Goal: Information Seeking & Learning: Learn about a topic

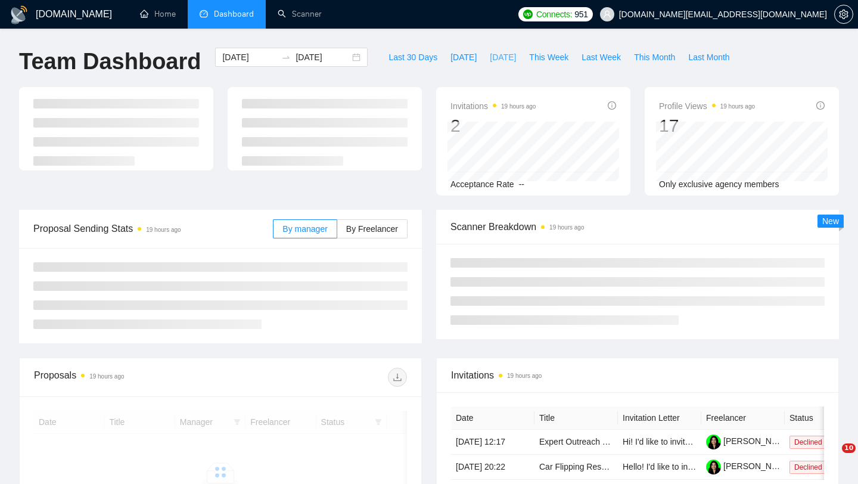
click at [497, 63] on span "[DATE]" at bounding box center [503, 57] width 26 height 13
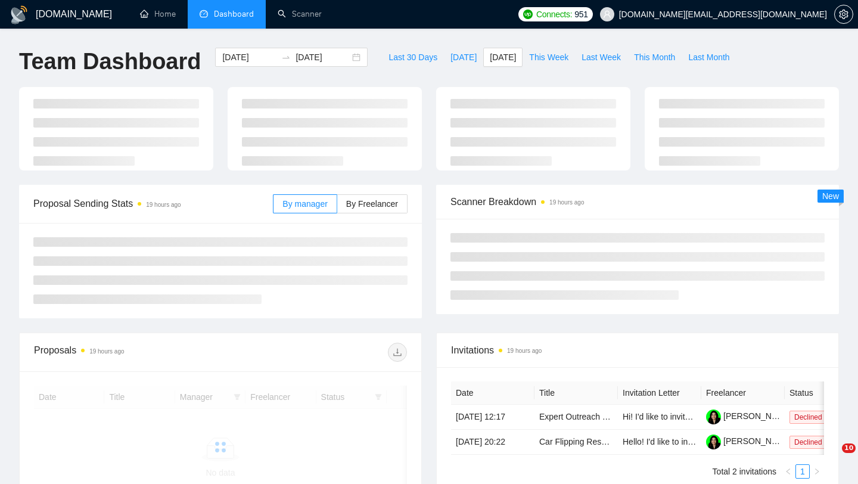
type input "[DATE]"
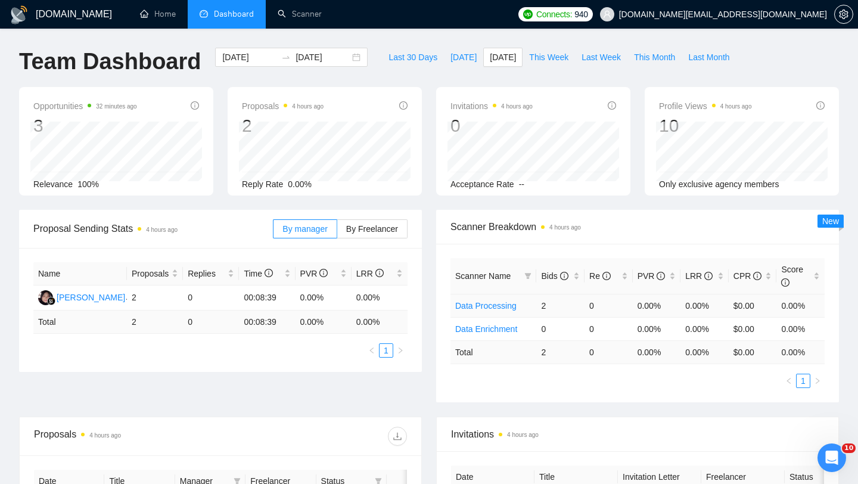
click at [486, 301] on link "Data Processing" at bounding box center [485, 306] width 61 height 10
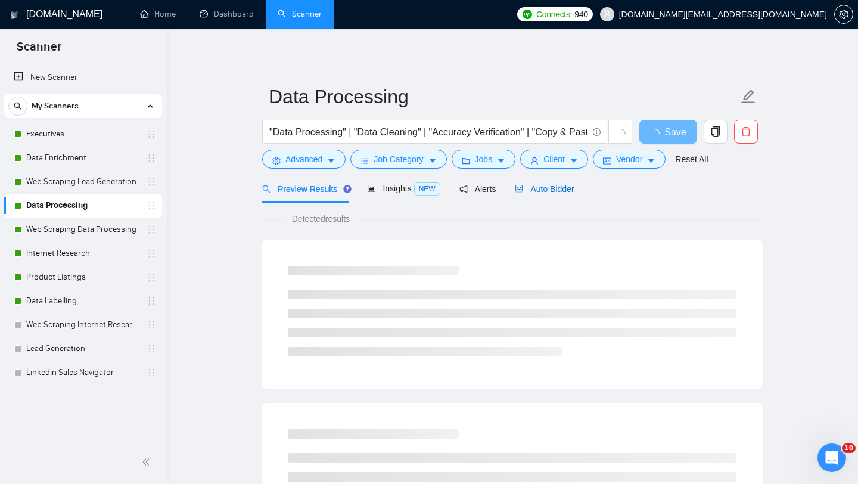
click at [551, 182] on div "Auto Bidder" at bounding box center [544, 188] width 59 height 13
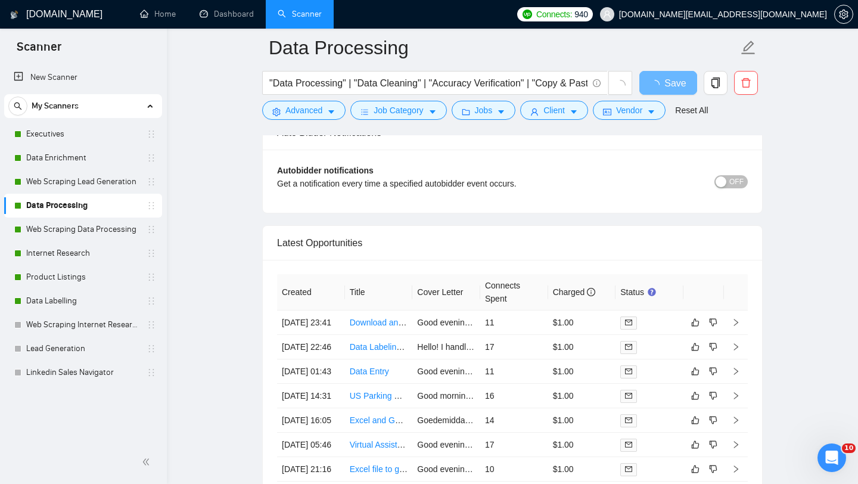
scroll to position [2776, 0]
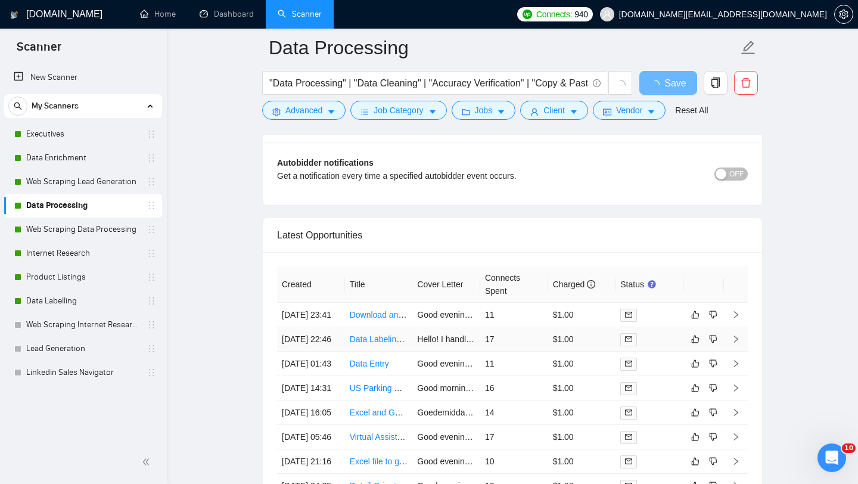
click at [367, 352] on td "Data Labeling Task for Video" at bounding box center [379, 339] width 68 height 24
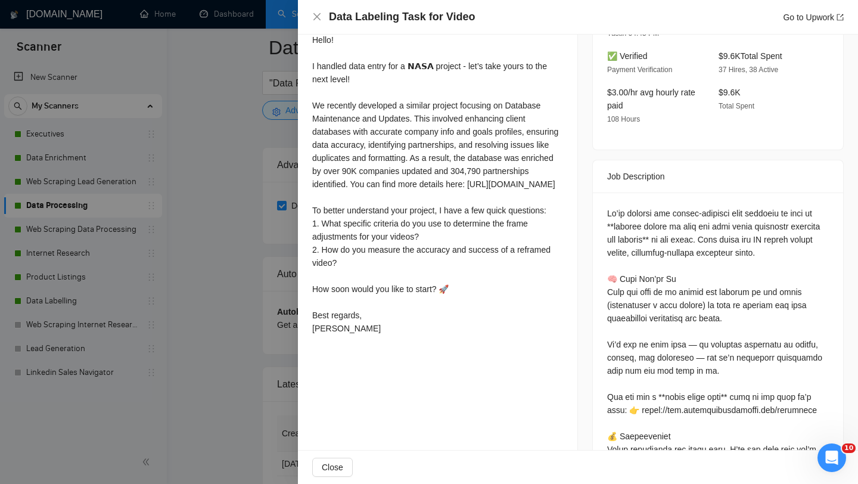
scroll to position [332, 0]
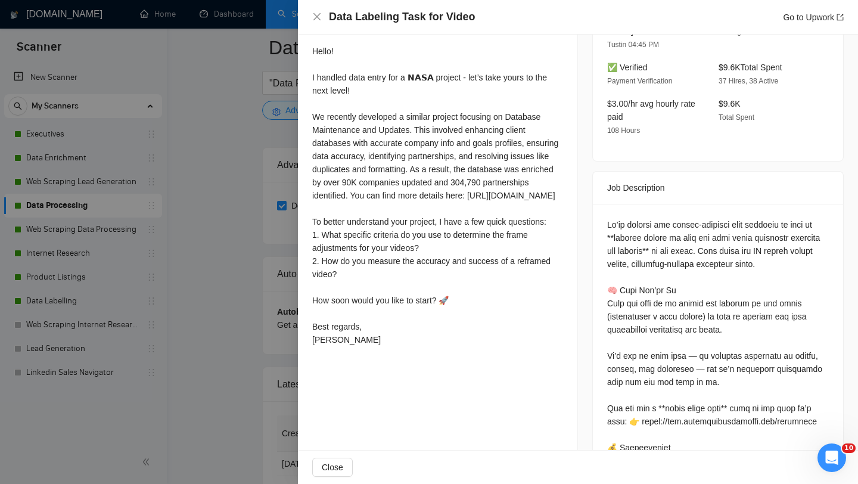
click at [229, 361] on div at bounding box center [429, 242] width 858 height 484
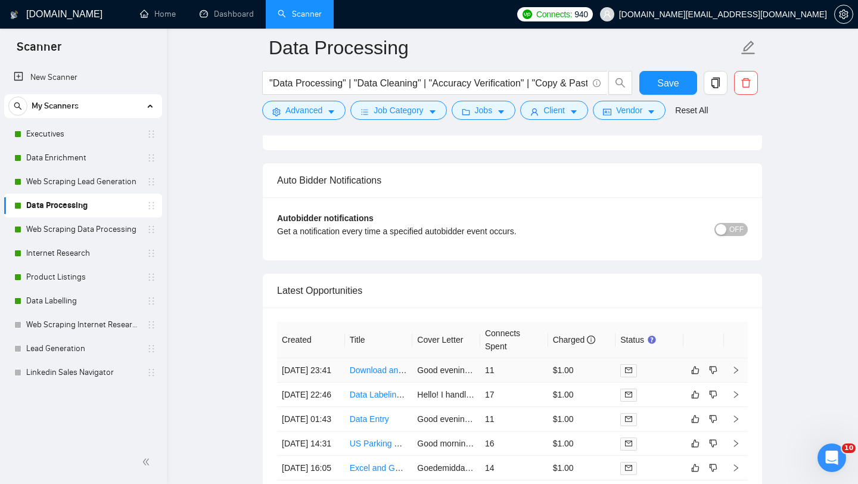
scroll to position [2886, 0]
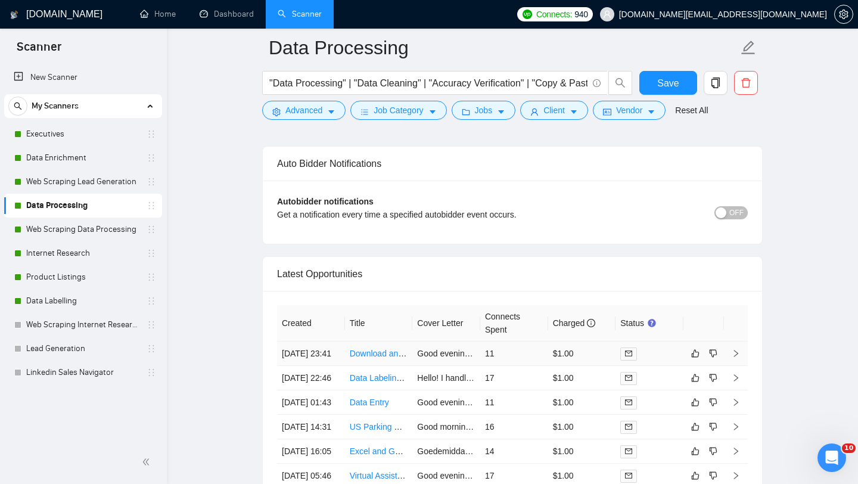
click at [379, 366] on td "Download and Organize Image Files, Upload to Airtable as attachments" at bounding box center [379, 354] width 68 height 24
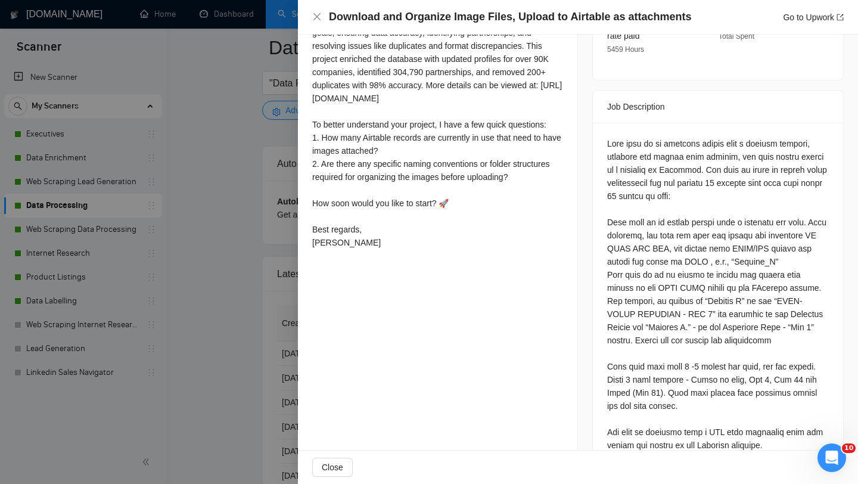
scroll to position [450, 0]
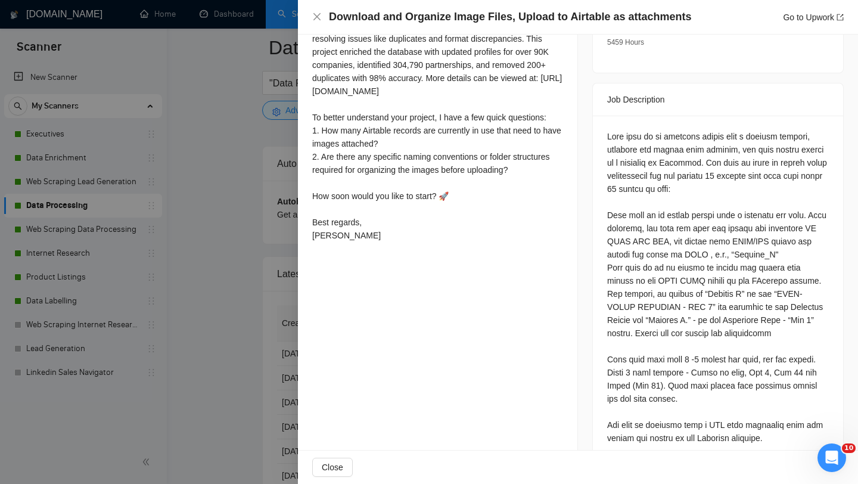
click at [268, 131] on div at bounding box center [429, 242] width 858 height 484
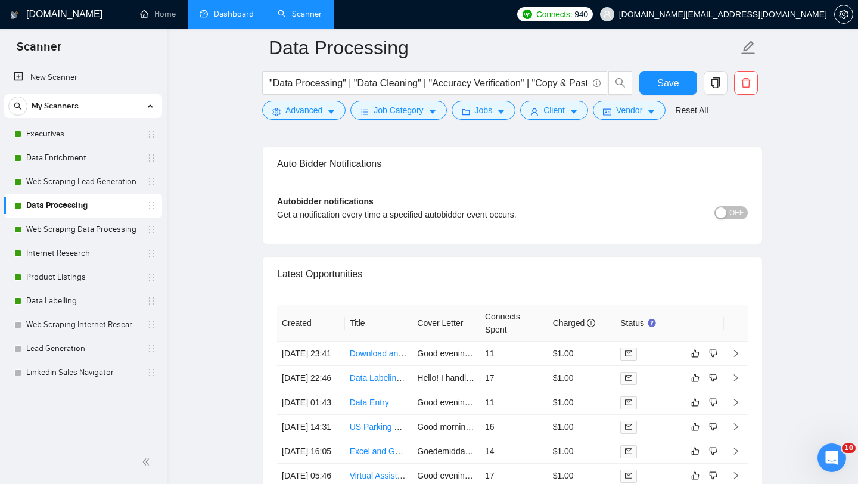
click at [230, 13] on link "Dashboard" at bounding box center [227, 14] width 54 height 10
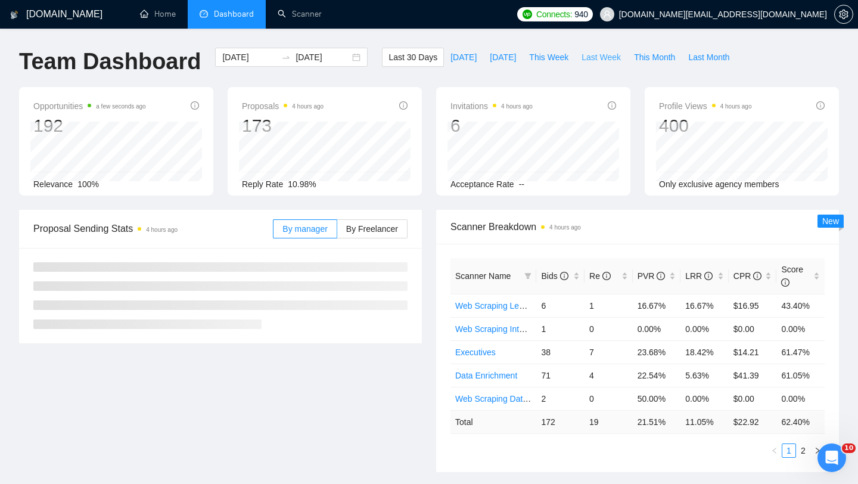
click at [590, 62] on span "Last Week" at bounding box center [601, 57] width 39 height 13
type input "[DATE]"
click at [343, 58] on div "[DATE] [DATE]" at bounding box center [291, 57] width 153 height 19
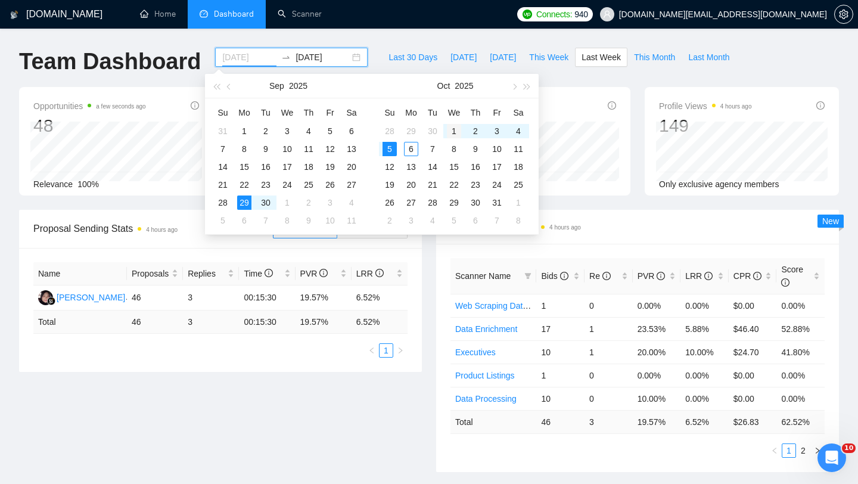
type input "[DATE]"
click at [453, 137] on div "1" at bounding box center [454, 131] width 14 height 14
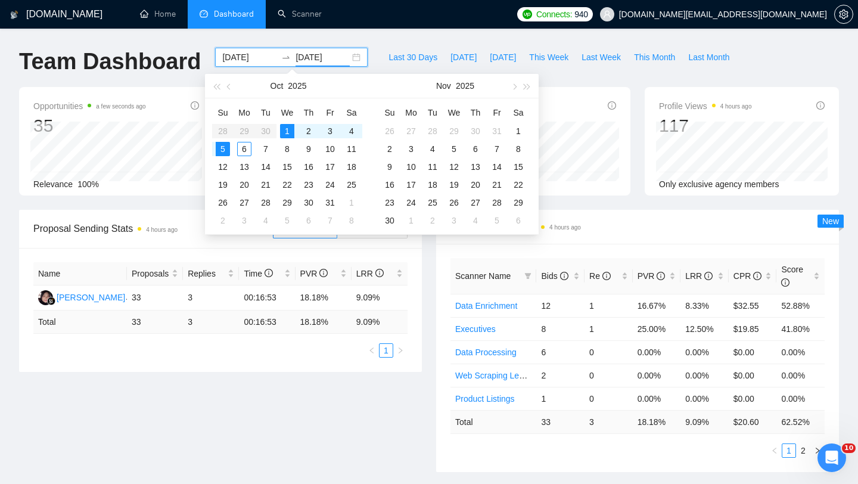
type input "[DATE]"
click at [222, 150] on div "5" at bounding box center [223, 149] width 14 height 14
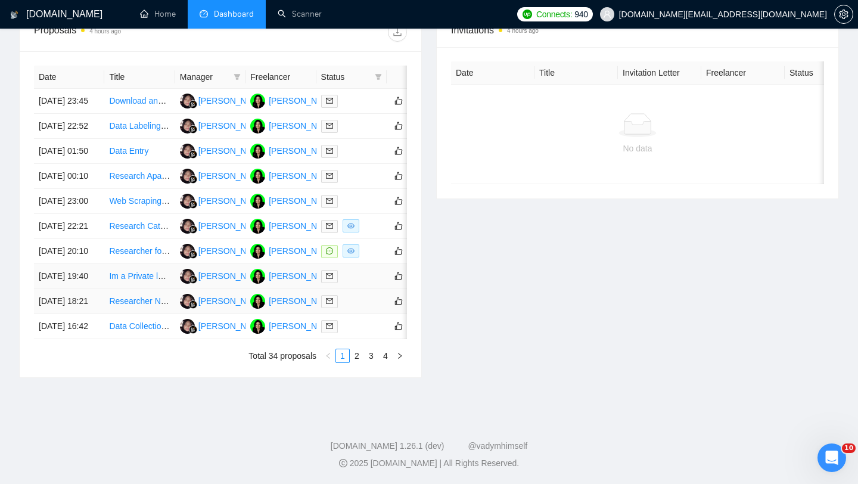
scroll to position [487, 0]
click at [359, 362] on link "2" at bounding box center [357, 355] width 13 height 13
click at [371, 362] on link "3" at bounding box center [371, 355] width 13 height 13
click at [386, 362] on link "4" at bounding box center [385, 355] width 13 height 13
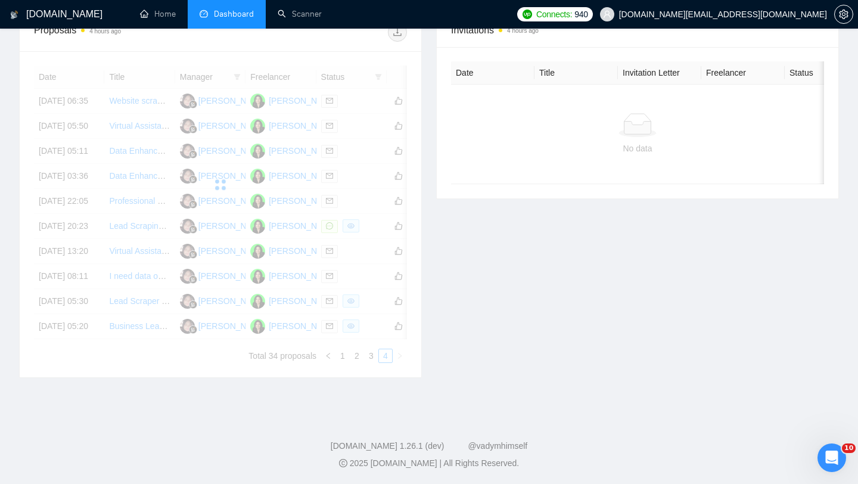
scroll to position [369, 0]
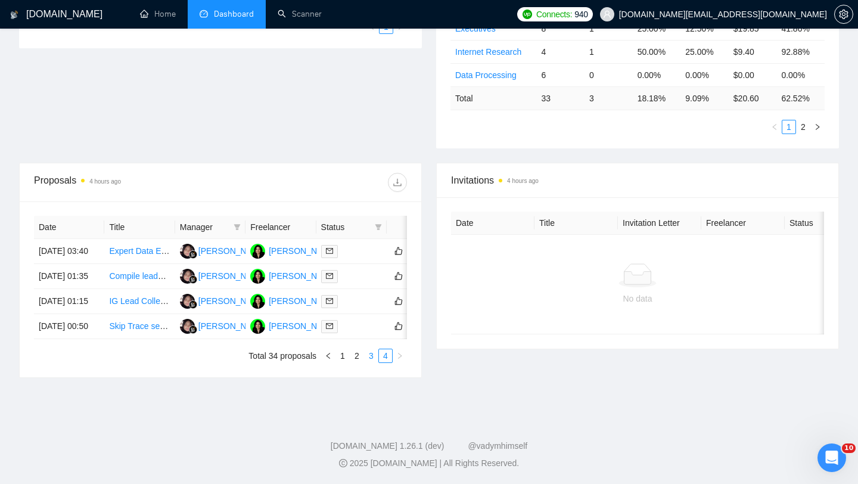
click at [368, 359] on link "3" at bounding box center [371, 355] width 13 height 13
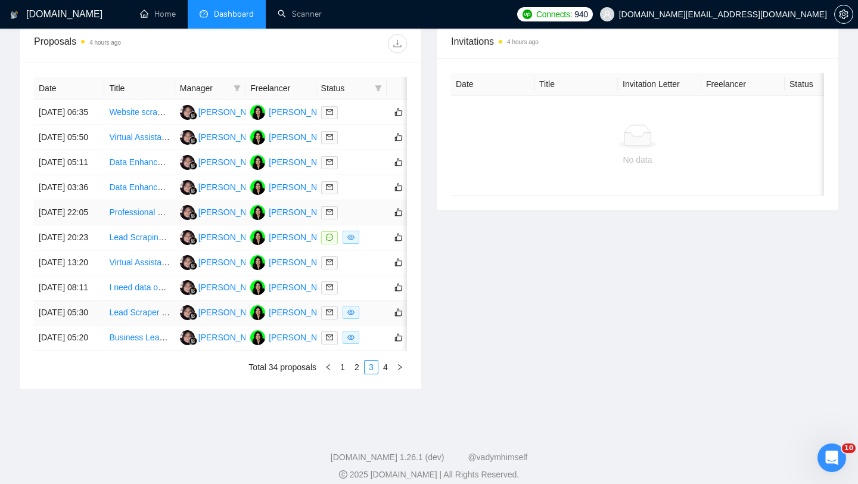
scroll to position [503, 0]
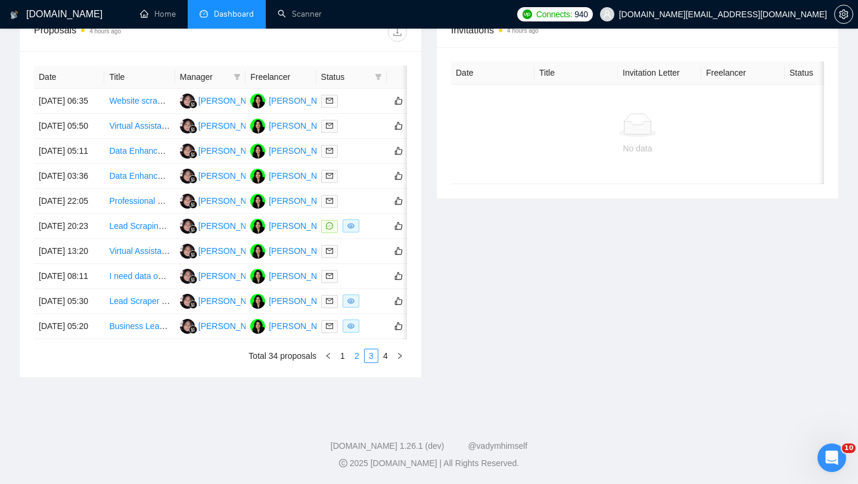
click at [358, 362] on link "2" at bounding box center [357, 355] width 13 height 13
click at [343, 362] on link "1" at bounding box center [342, 355] width 13 height 13
click at [130, 264] on td "Researcher for Lead List (You will need CHATGPT/GEMINI + Sales Navigator)" at bounding box center [139, 251] width 70 height 25
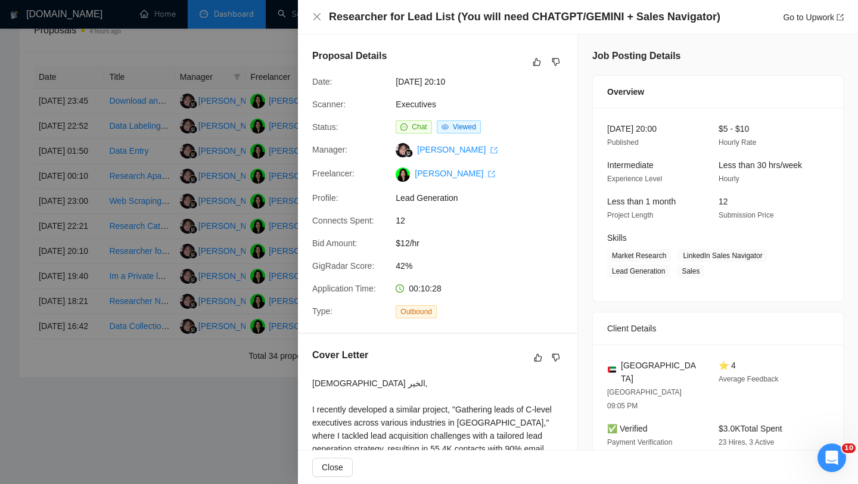
click at [199, 315] on div at bounding box center [429, 242] width 858 height 484
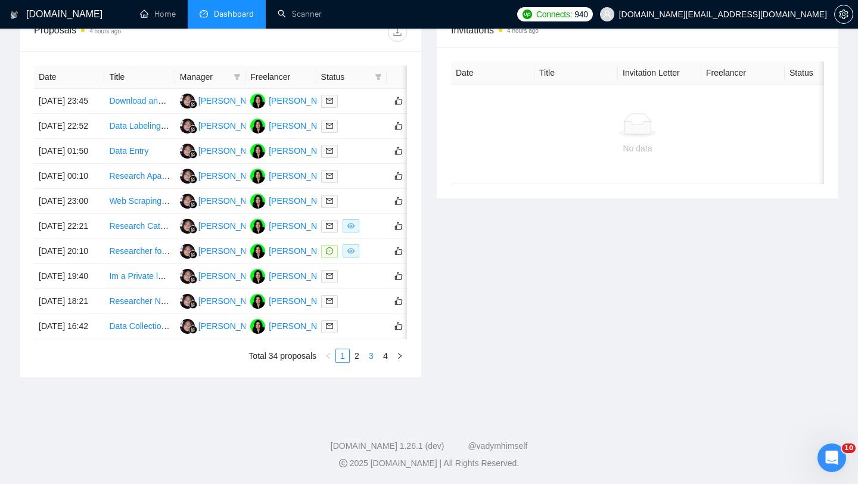
click at [366, 362] on link "3" at bounding box center [371, 355] width 13 height 13
click at [357, 362] on link "2" at bounding box center [357, 355] width 13 height 13
click at [115, 314] on td "Data Collection Specialist for Yacht Sales Brokerage Contacts" at bounding box center [139, 301] width 70 height 25
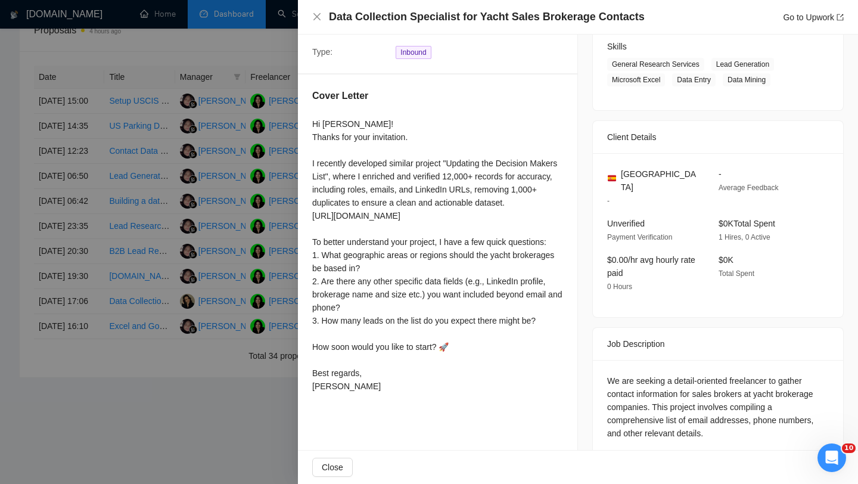
scroll to position [0, 0]
